Goal: Transaction & Acquisition: Purchase product/service

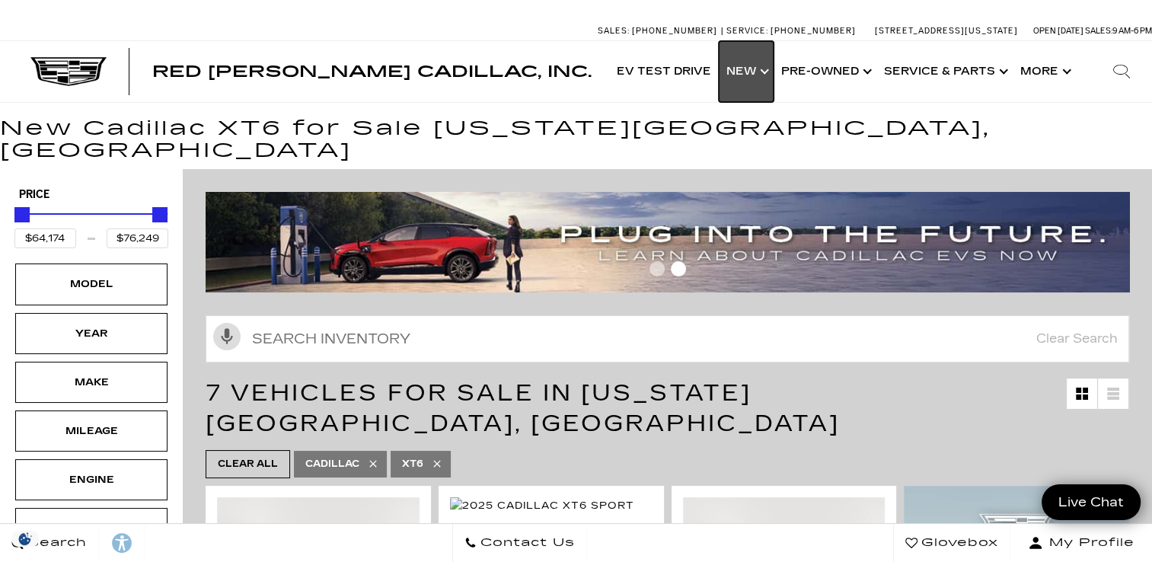
click at [764, 73] on link "Show New" at bounding box center [745, 71] width 55 height 61
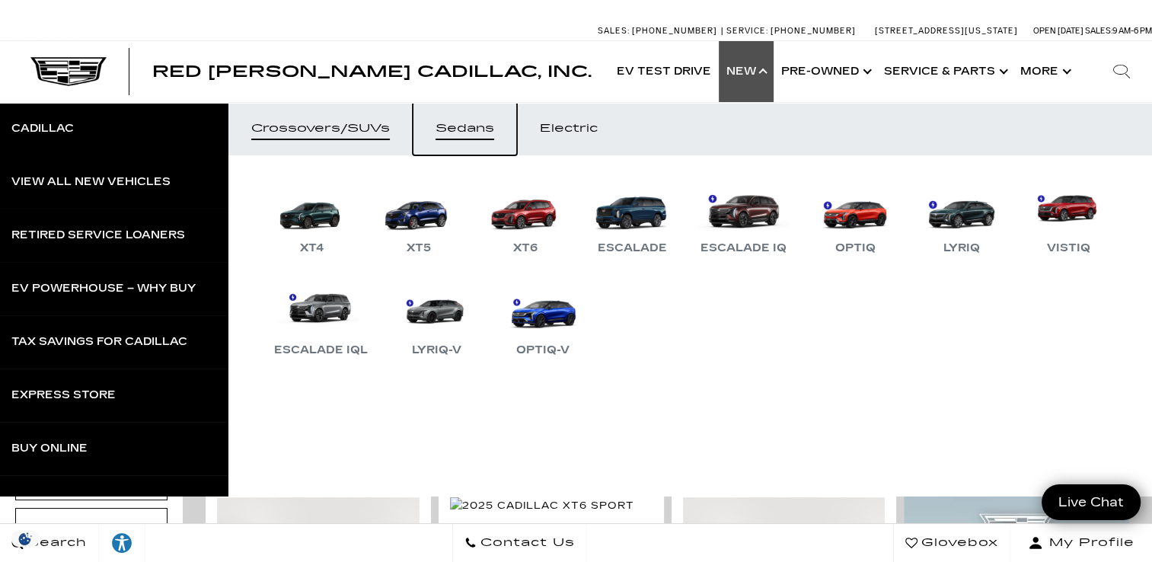
click at [457, 125] on div "Sedans" at bounding box center [464, 128] width 59 height 11
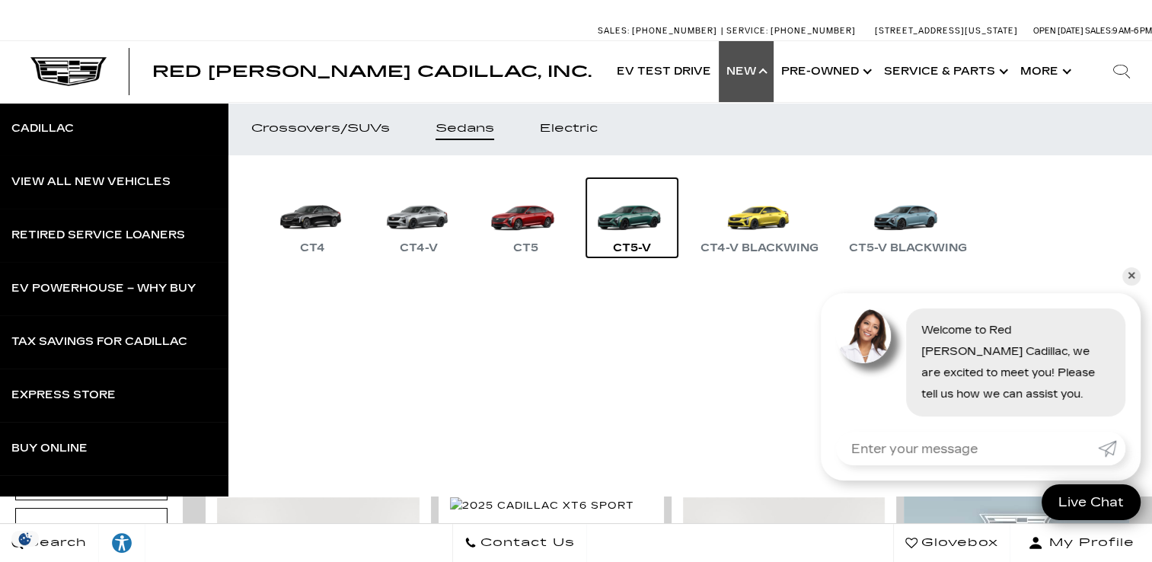
click at [630, 212] on link "CT5-V" at bounding box center [631, 217] width 91 height 79
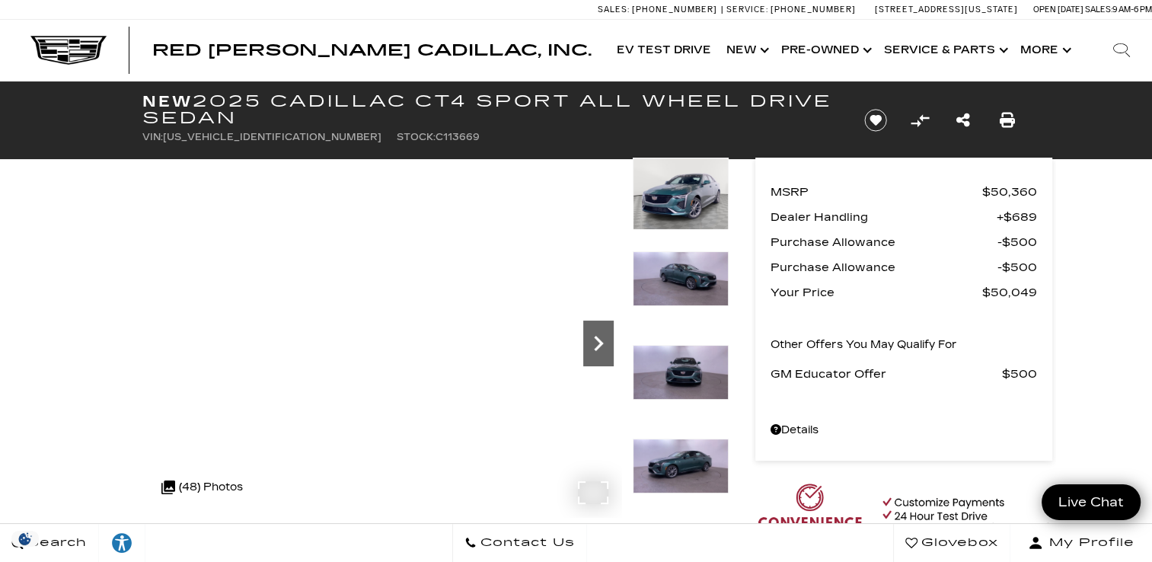
click at [600, 349] on icon "Next" at bounding box center [598, 343] width 30 height 30
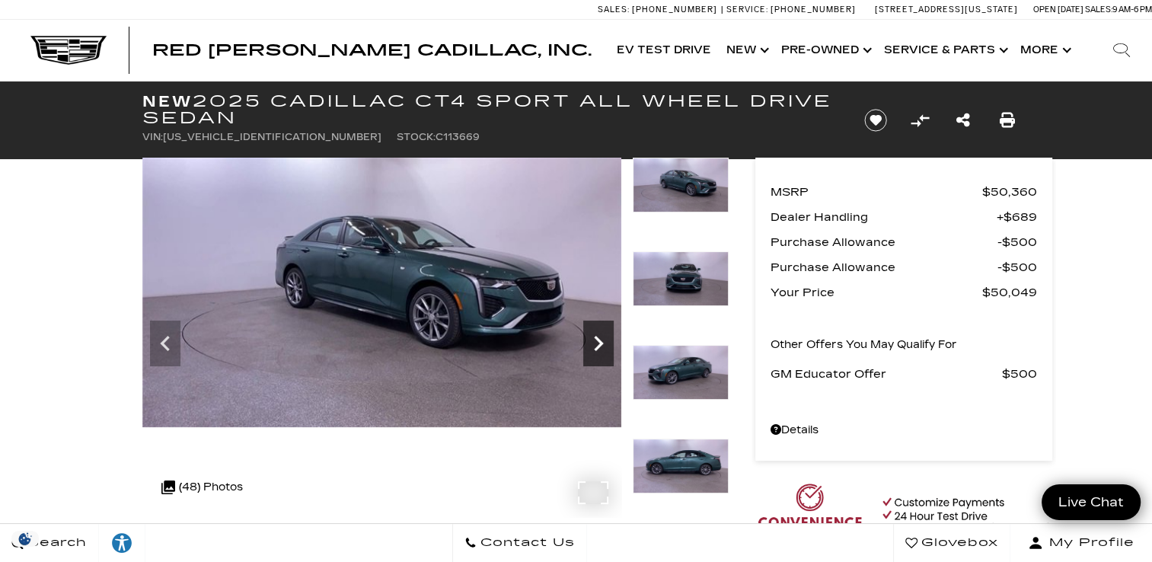
click at [600, 349] on icon "Next" at bounding box center [598, 343] width 30 height 30
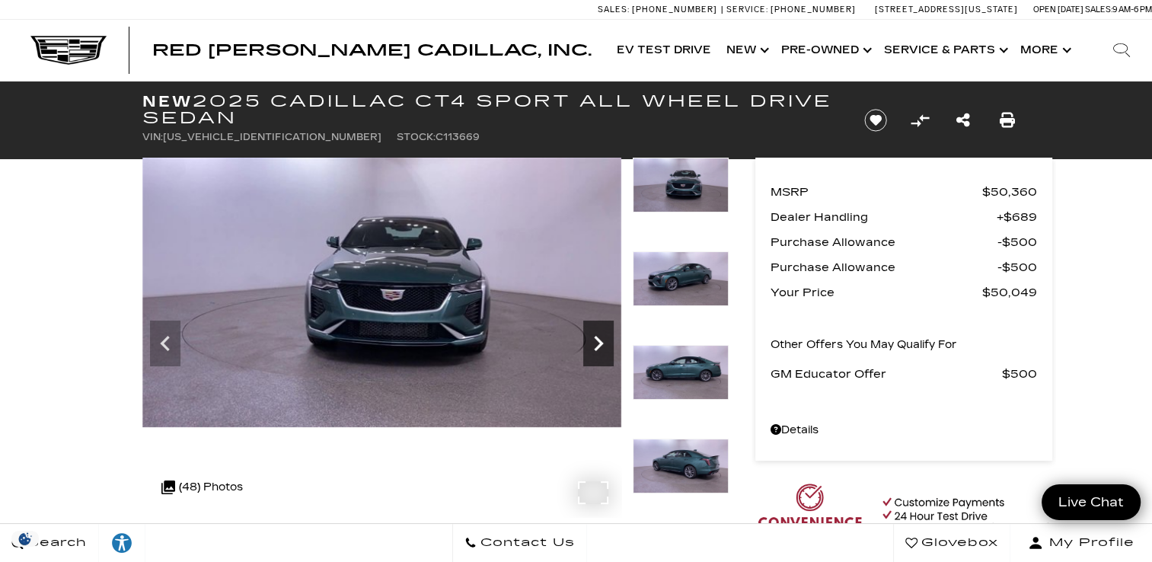
click at [600, 349] on icon "Next" at bounding box center [598, 343] width 30 height 30
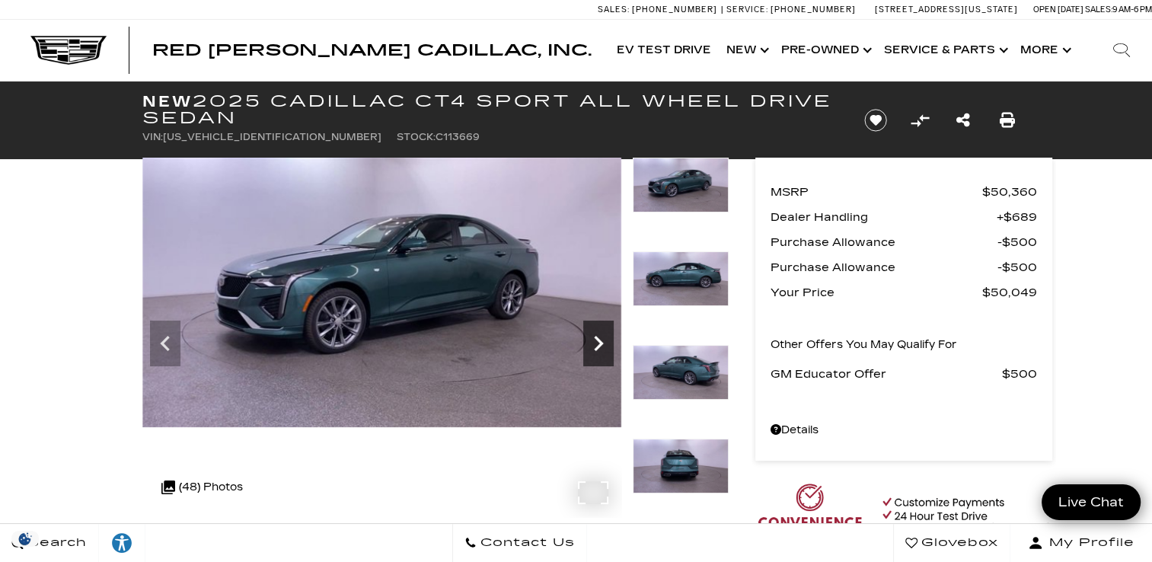
click at [600, 349] on icon "Next" at bounding box center [598, 343] width 30 height 30
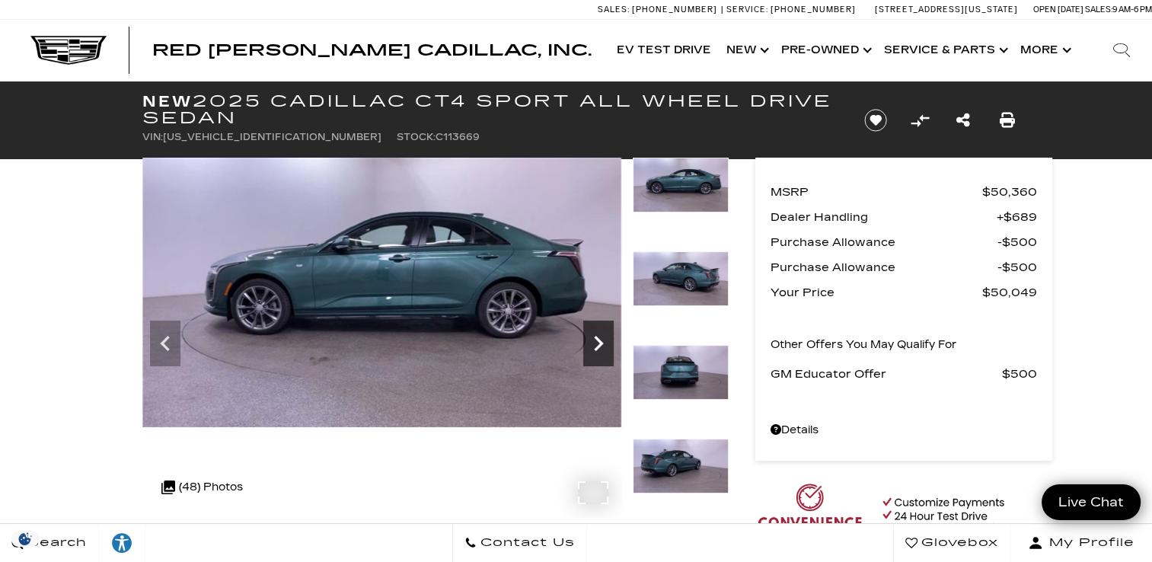
click at [600, 349] on icon "Next" at bounding box center [598, 343] width 30 height 30
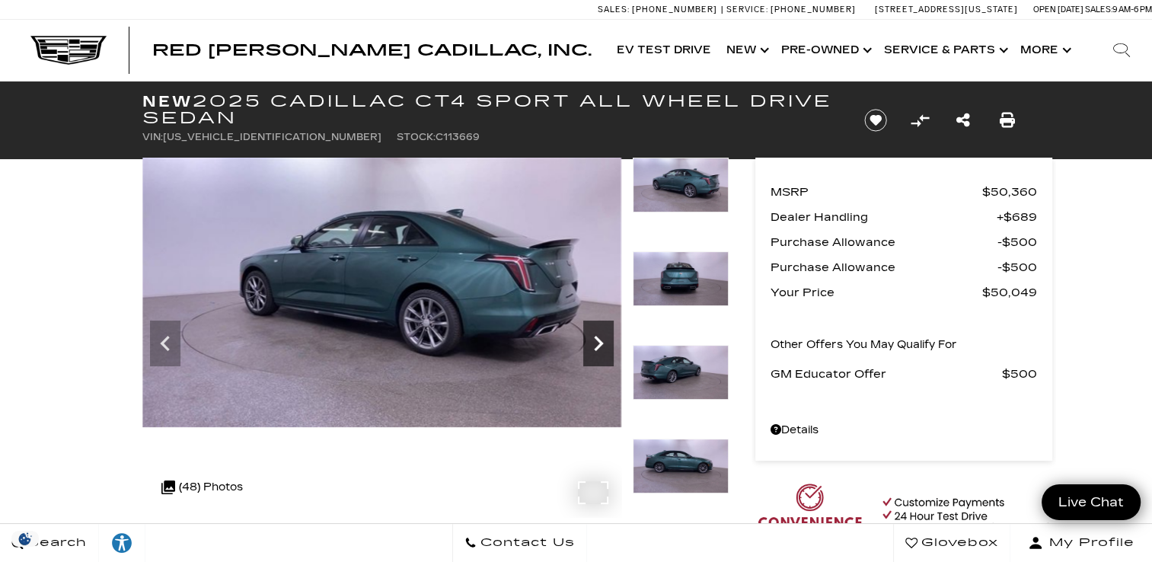
click at [600, 349] on icon "Next" at bounding box center [598, 343] width 30 height 30
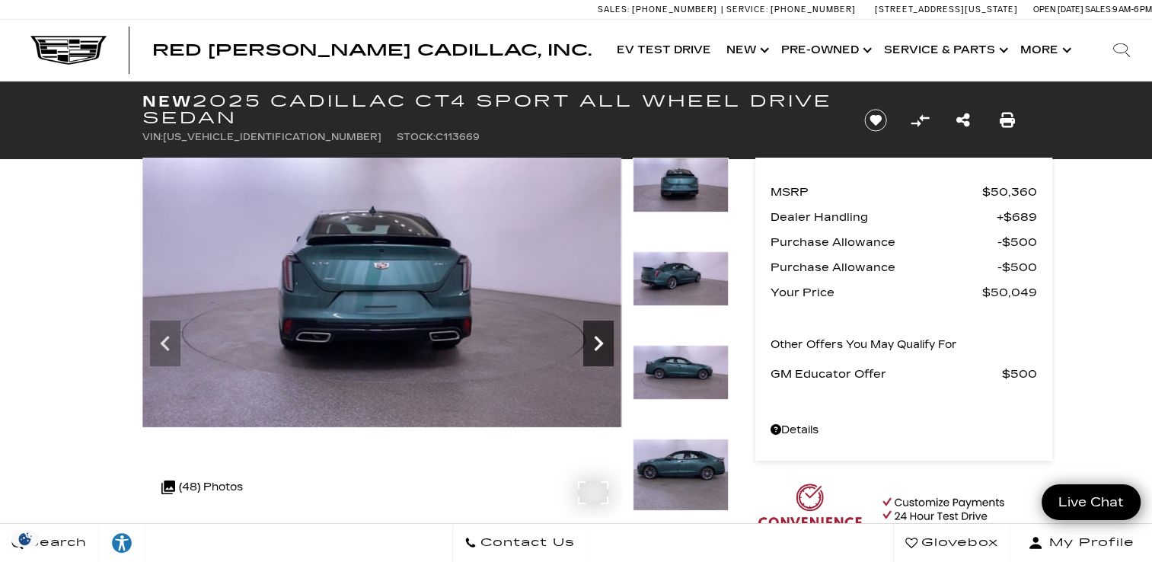
click at [600, 349] on icon "Next" at bounding box center [598, 343] width 30 height 30
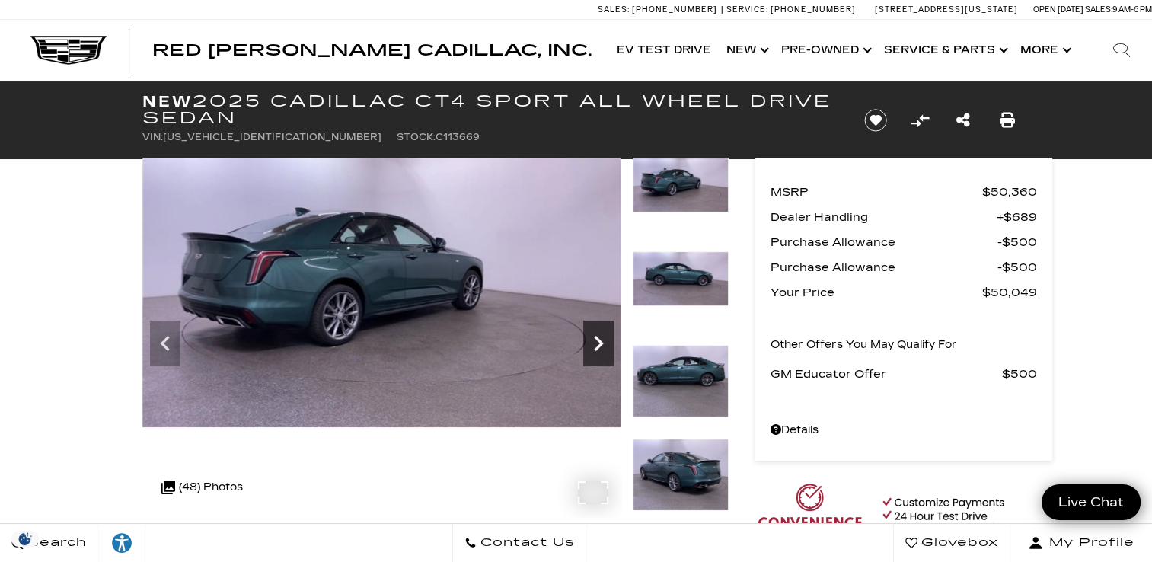
click at [600, 349] on icon "Next" at bounding box center [598, 343] width 30 height 30
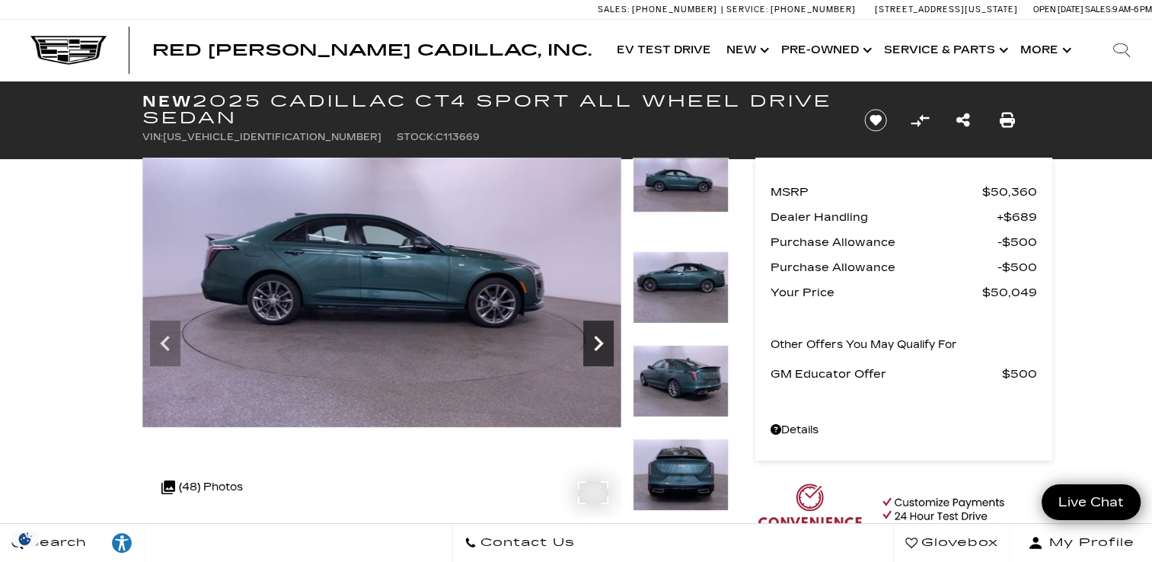
click at [600, 349] on icon "Next" at bounding box center [598, 343] width 30 height 30
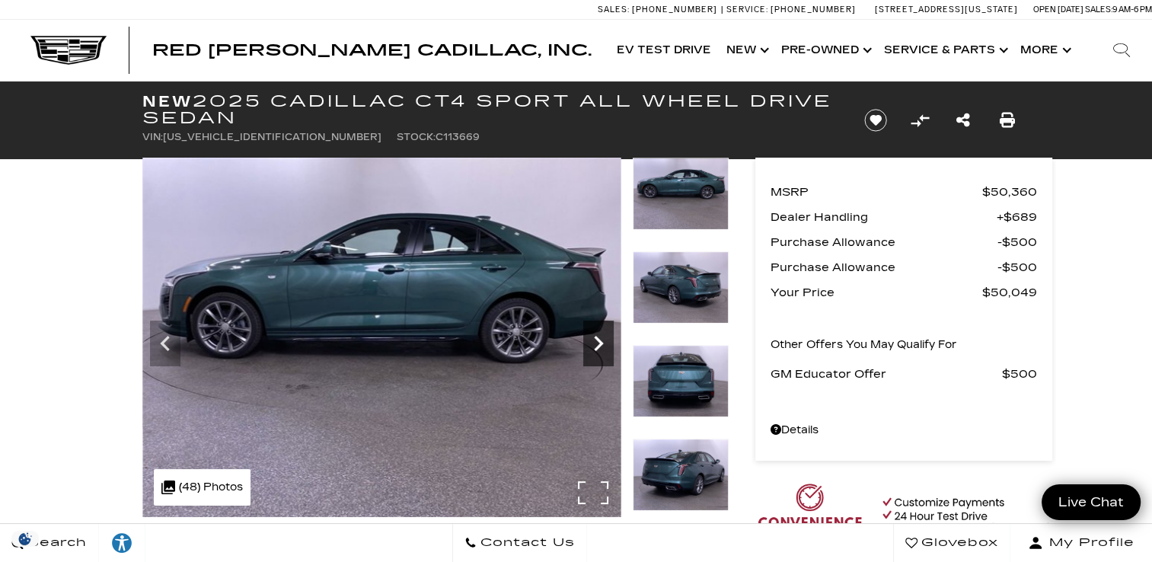
click at [600, 349] on icon "Next" at bounding box center [598, 343] width 30 height 30
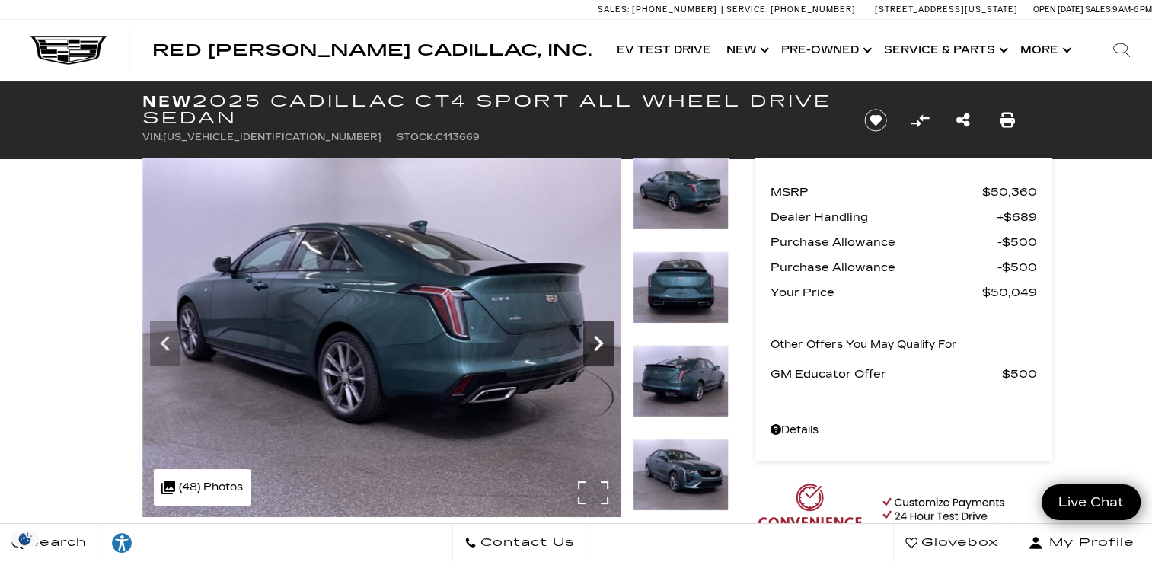
click at [600, 349] on icon "Next" at bounding box center [598, 343] width 30 height 30
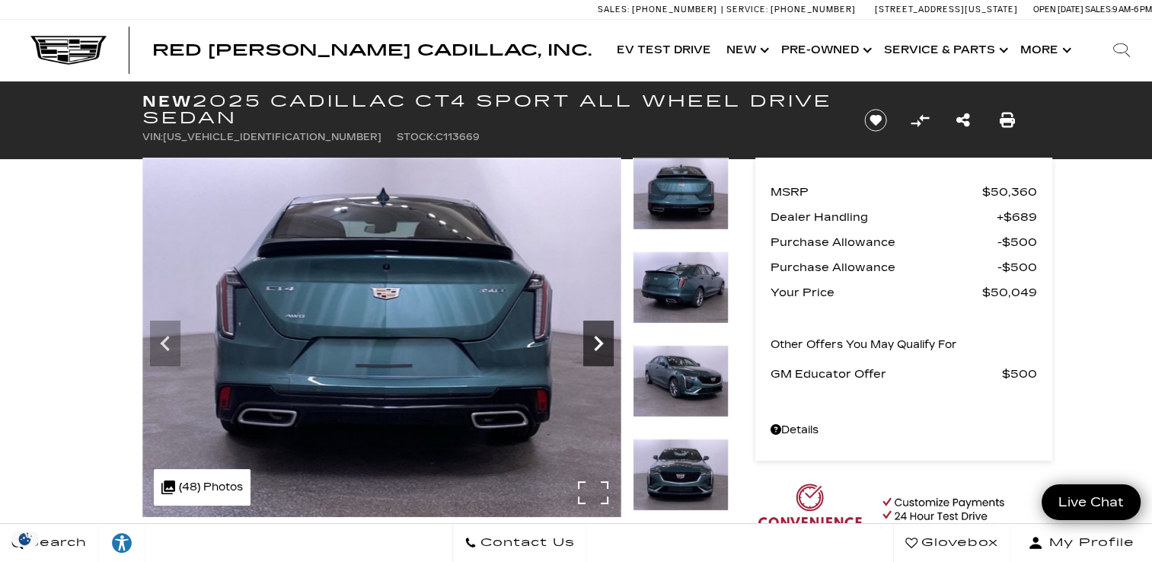
click at [600, 349] on icon "Next" at bounding box center [598, 343] width 30 height 30
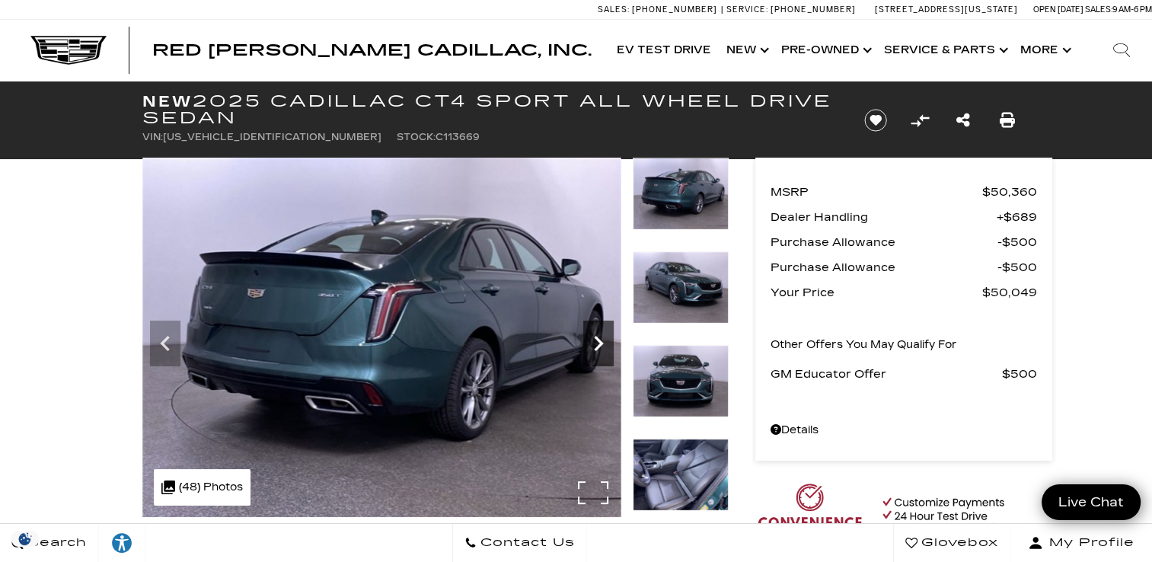
click at [600, 349] on icon "Next" at bounding box center [598, 343] width 30 height 30
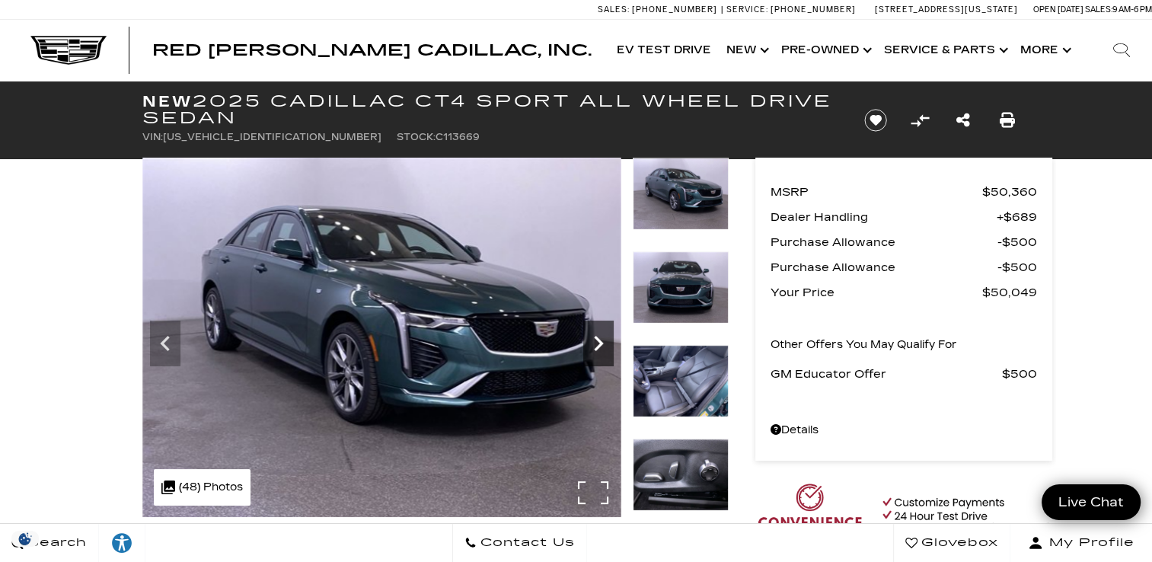
click at [600, 349] on icon "Next" at bounding box center [598, 343] width 30 height 30
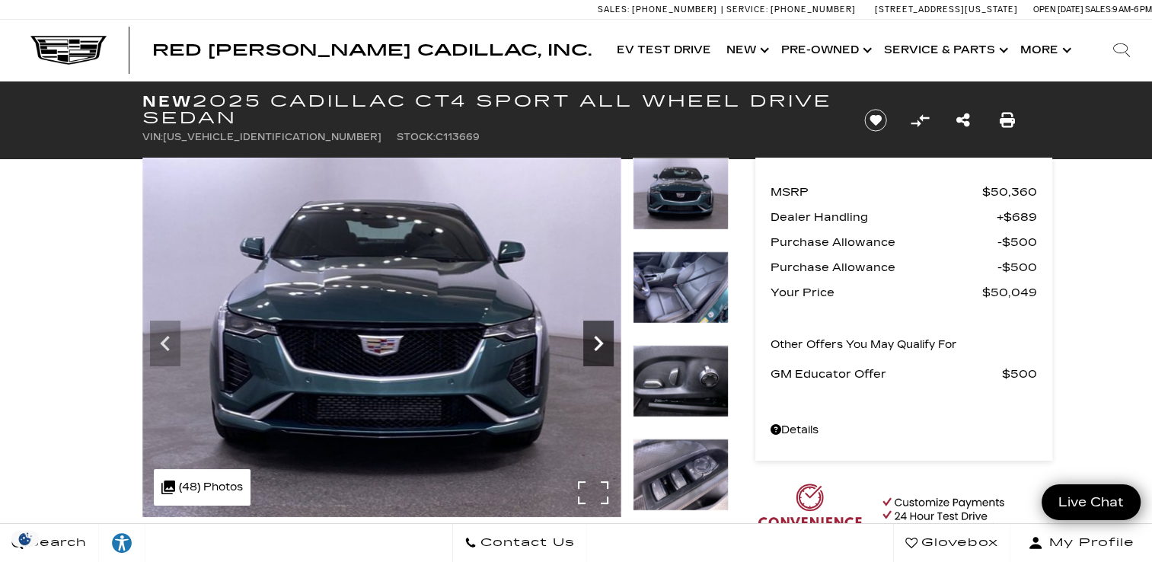
click at [600, 349] on icon "Next" at bounding box center [598, 343] width 30 height 30
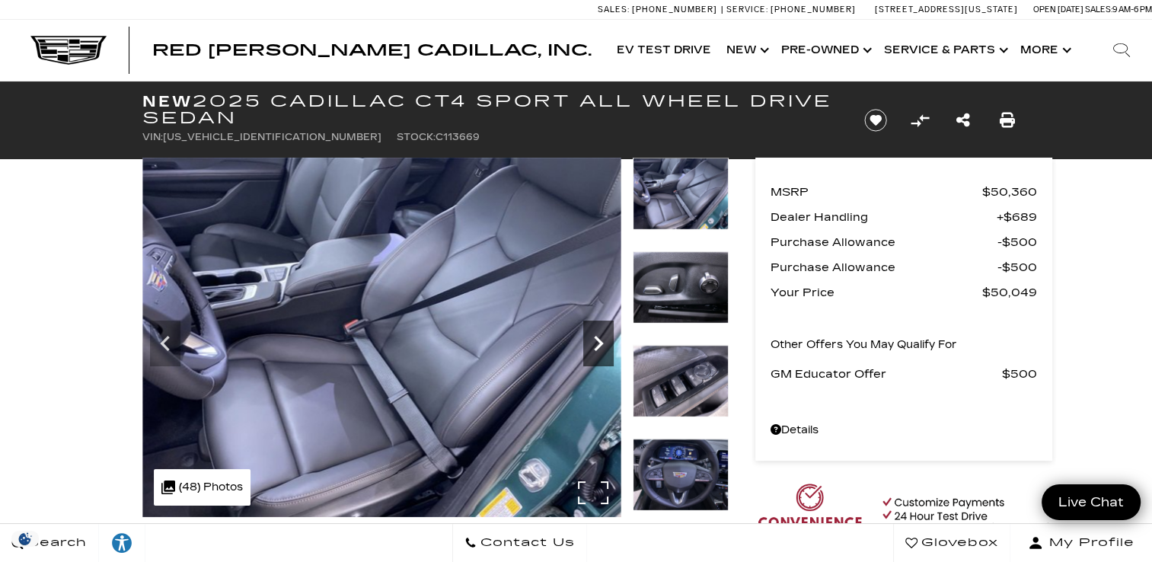
click at [600, 349] on icon "Next" at bounding box center [598, 343] width 30 height 30
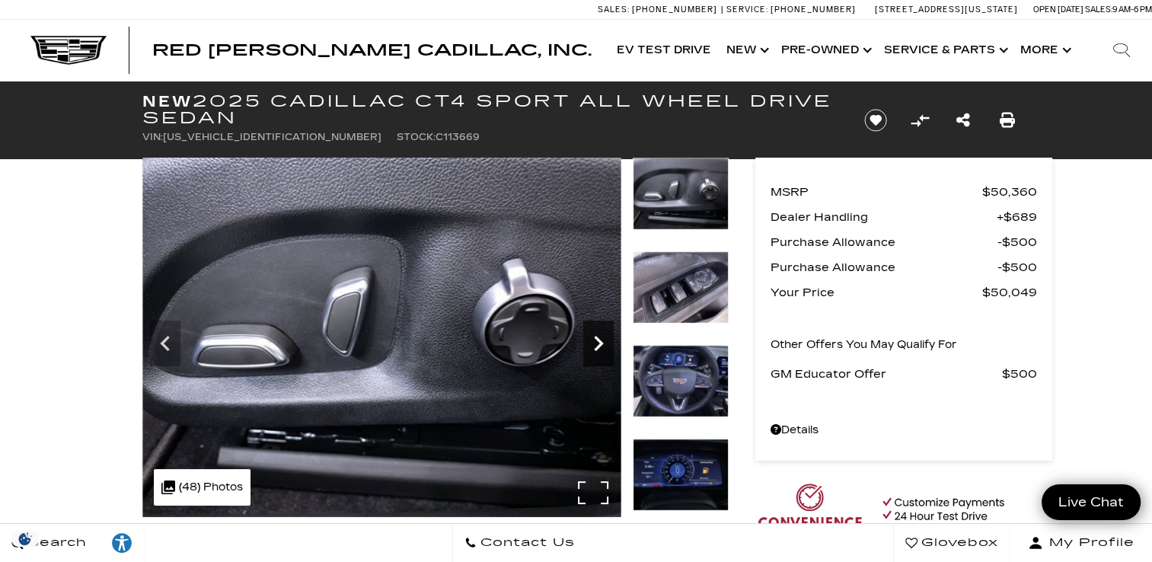
click at [600, 349] on icon "Next" at bounding box center [598, 343] width 30 height 30
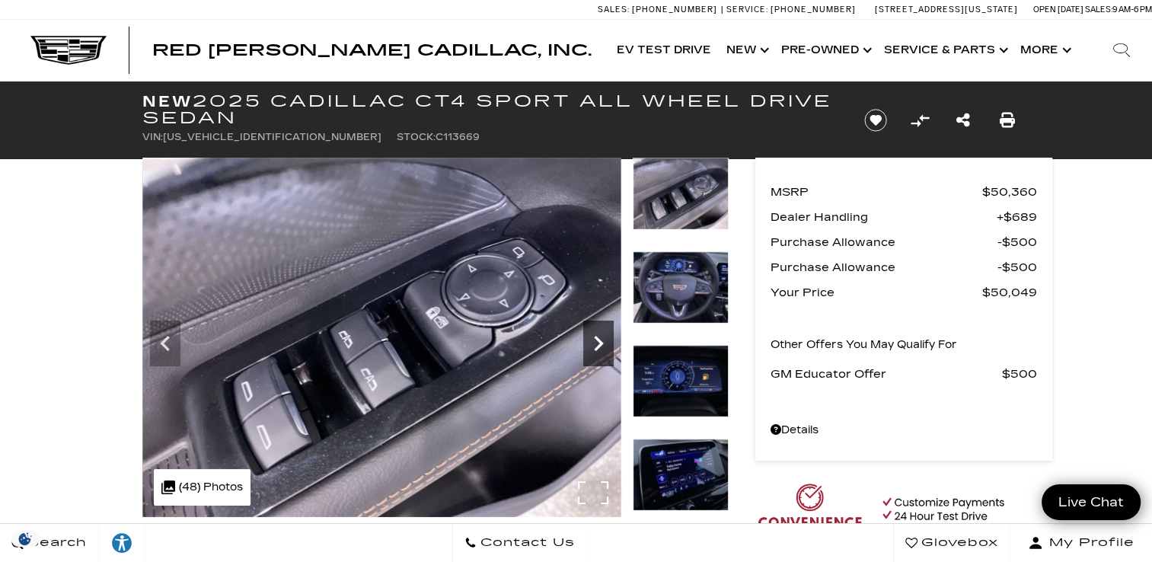
click at [600, 349] on icon "Next" at bounding box center [598, 343] width 30 height 30
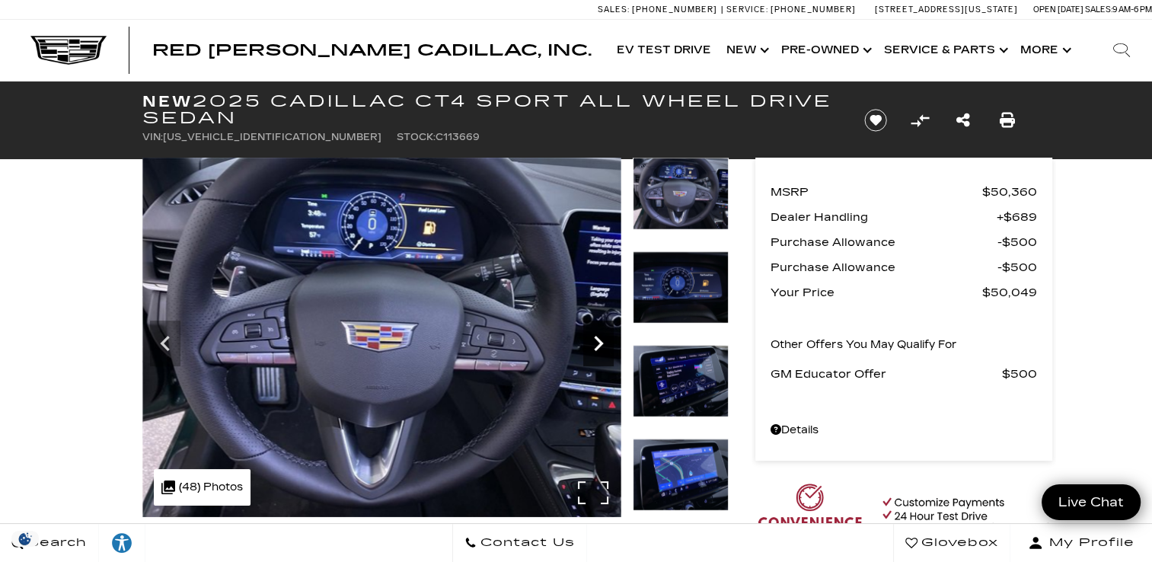
click at [600, 349] on icon "Next" at bounding box center [598, 343] width 30 height 30
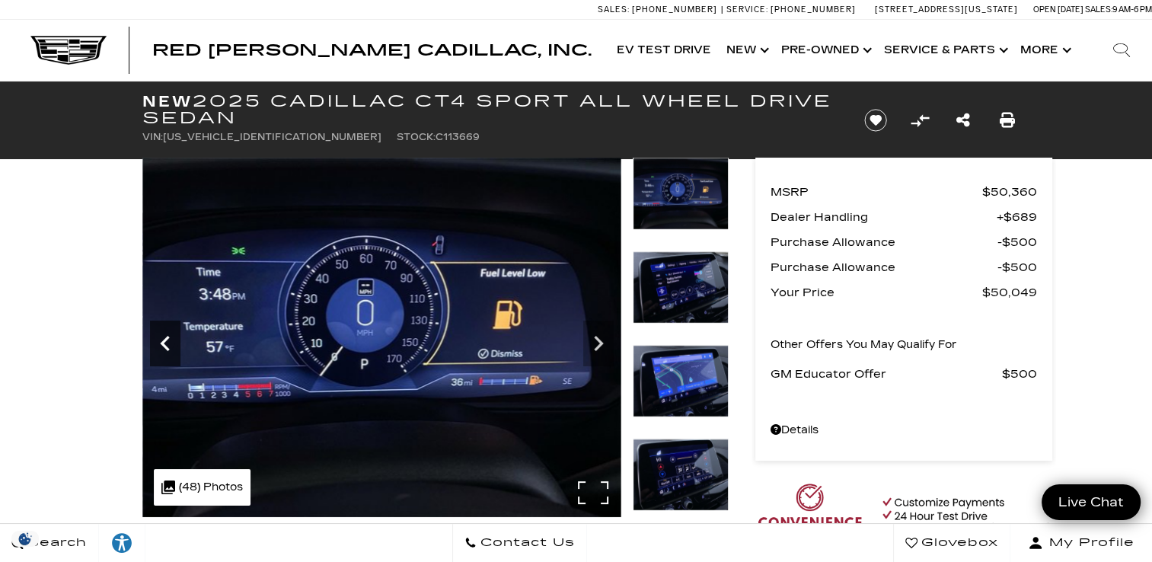
click at [161, 336] on icon "Previous" at bounding box center [165, 343] width 30 height 30
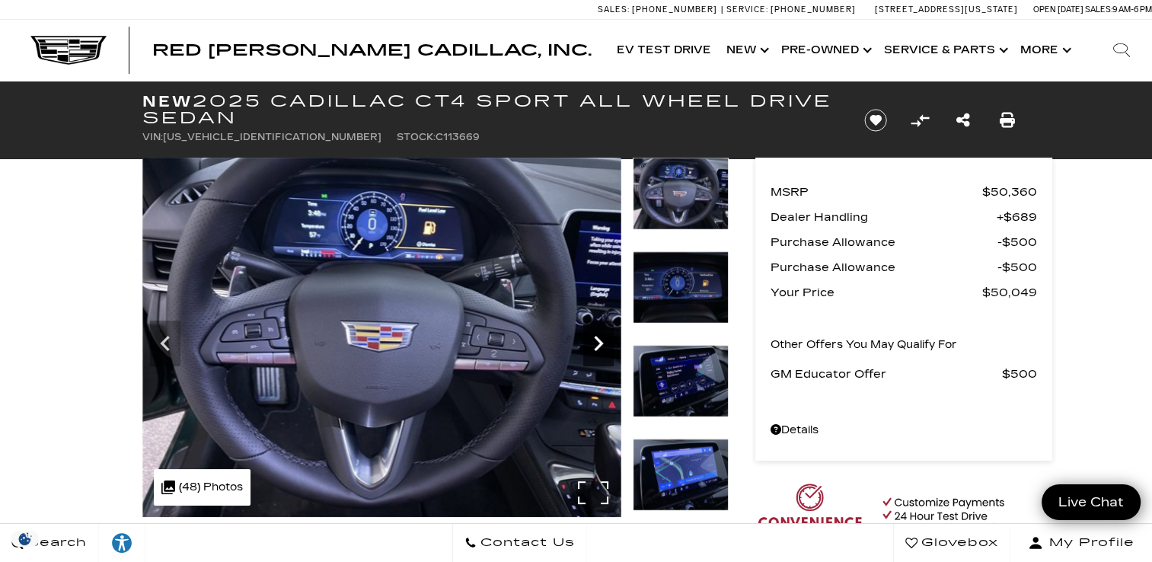
click at [603, 336] on icon "Next" at bounding box center [598, 343] width 30 height 30
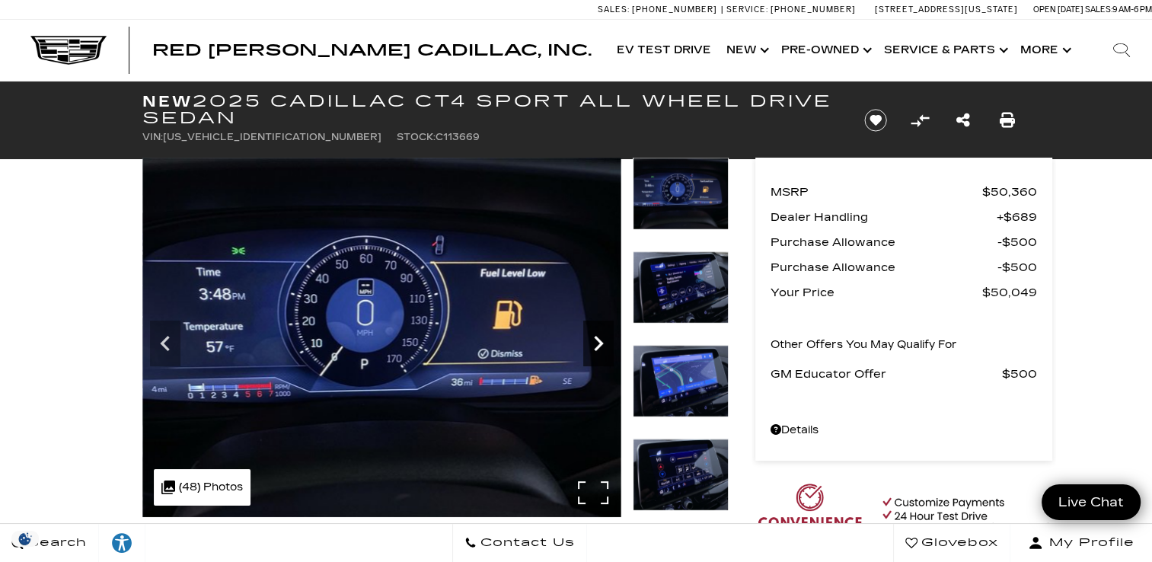
click at [603, 336] on icon "Next" at bounding box center [598, 343] width 30 height 30
